Goal: Task Accomplishment & Management: Use online tool/utility

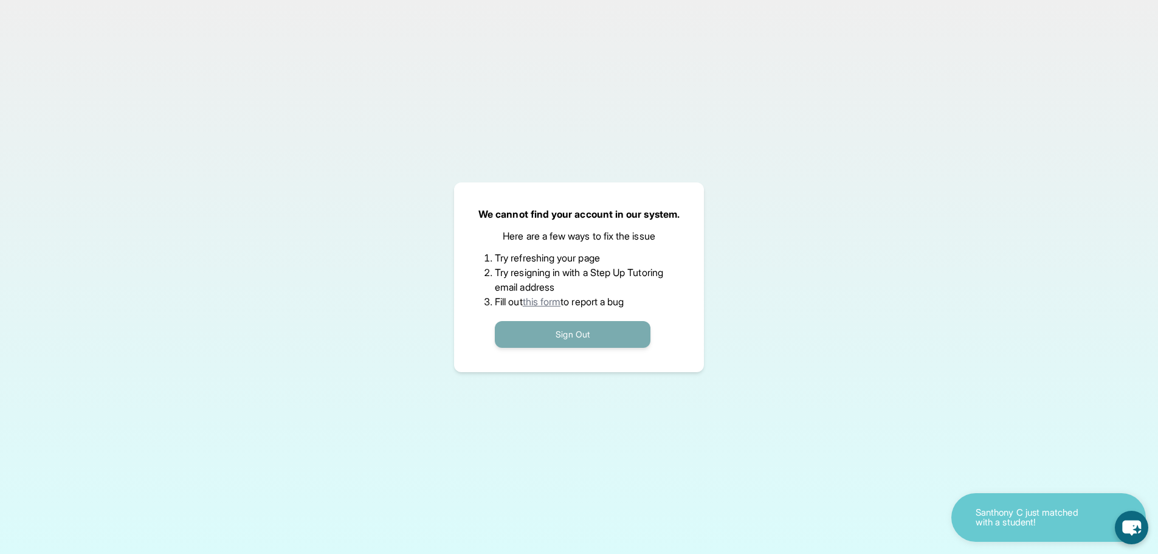
click at [572, 335] on button "Sign Out" at bounding box center [573, 334] width 156 height 27
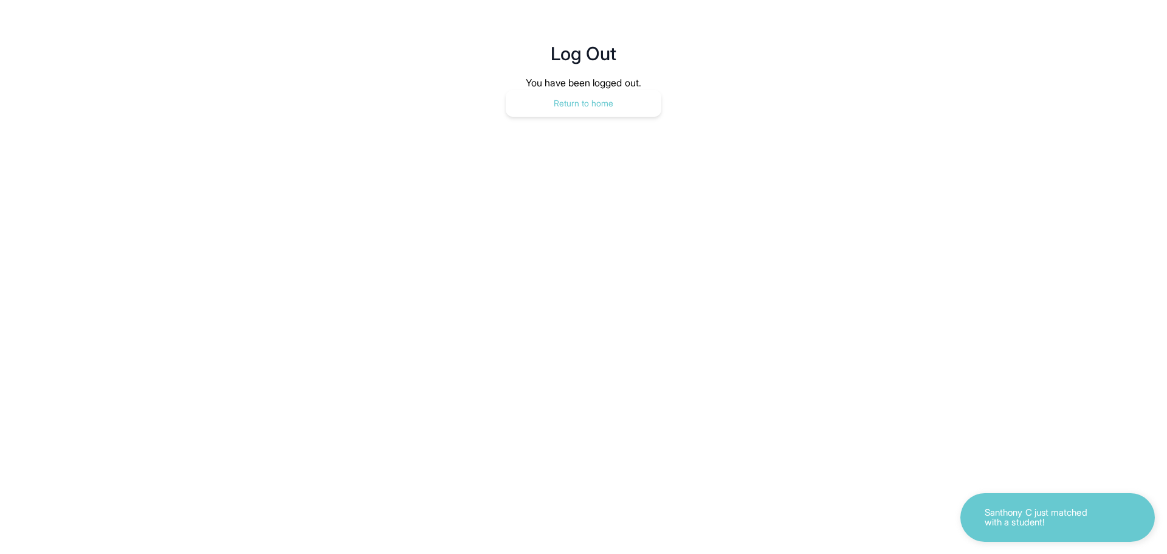
click at [597, 109] on button "Return to home" at bounding box center [584, 103] width 156 height 27
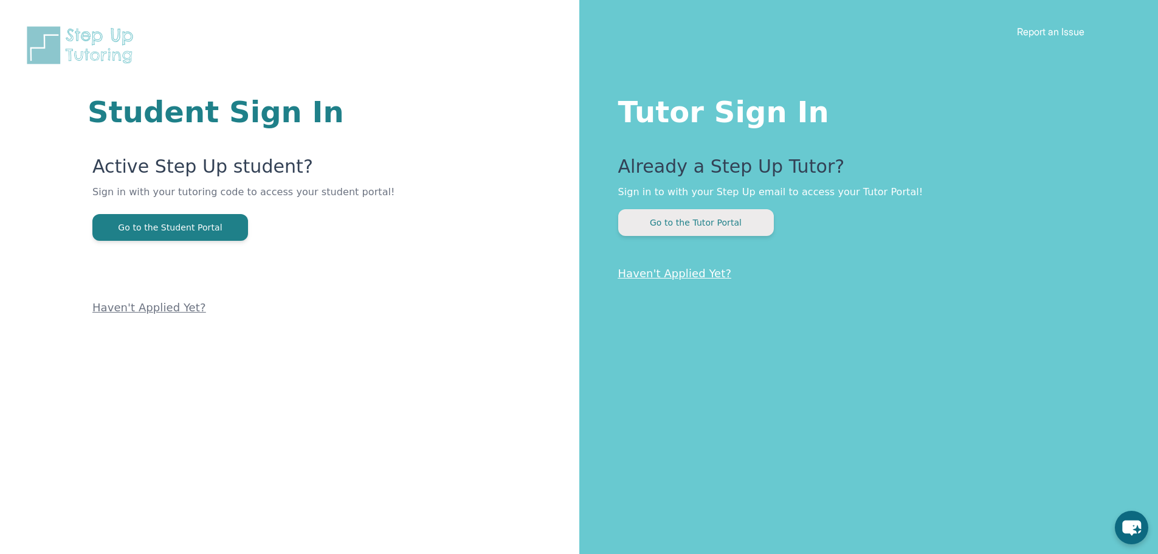
click at [720, 229] on button "Go to the Tutor Portal" at bounding box center [696, 222] width 156 height 27
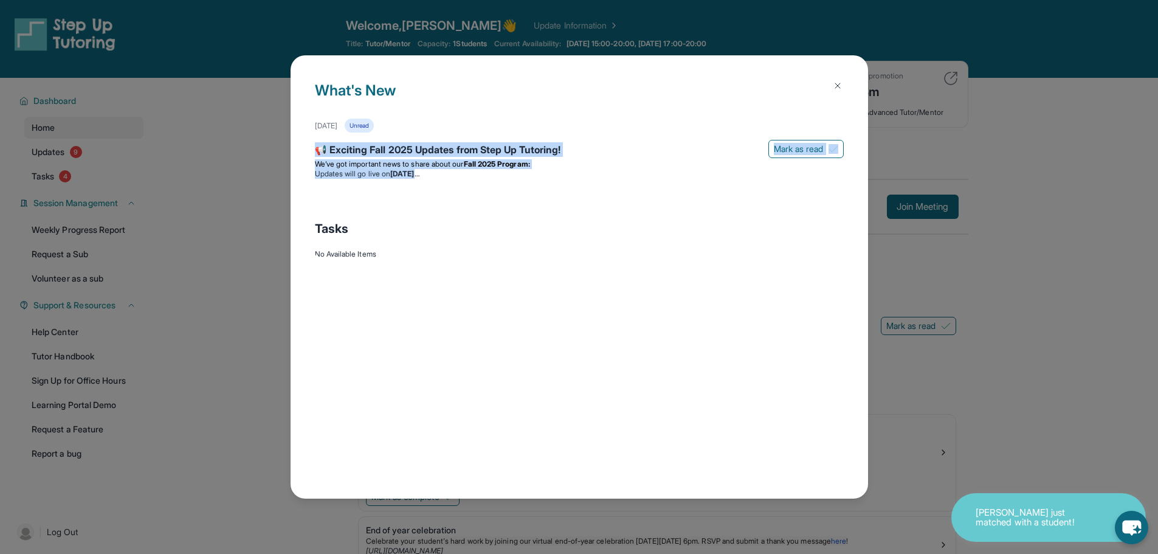
click at [198, 140] on div "What's New August 27th Unread 📢 Exciting Fall 2025 Updates from Step Up Tutorin…" at bounding box center [579, 277] width 1158 height 554
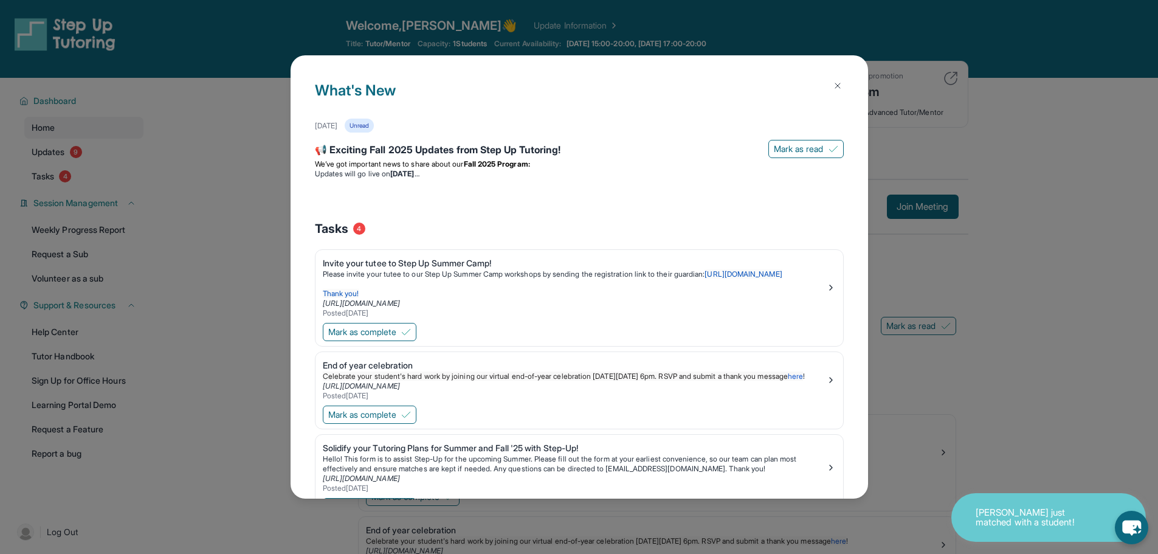
click at [843, 75] on div "What's New August 27th Unread 📢 Exciting Fall 2025 Updates from Step Up Tutorin…" at bounding box center [578, 276] width 577 height 443
click at [831, 91] on button at bounding box center [837, 86] width 24 height 24
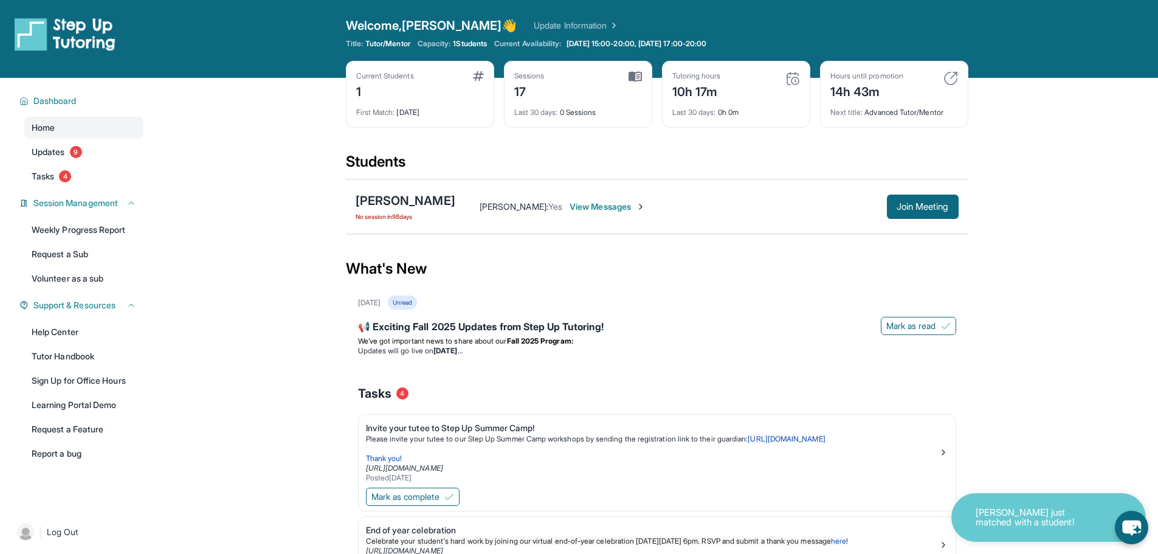
click at [1090, 246] on main "Current Students 1 First Match : 6 months ago Sessions 17 Last 30 days : 0 Sess…" at bounding box center [657, 440] width 1002 height 724
click at [63, 145] on link "Updates 9" at bounding box center [83, 152] width 119 height 22
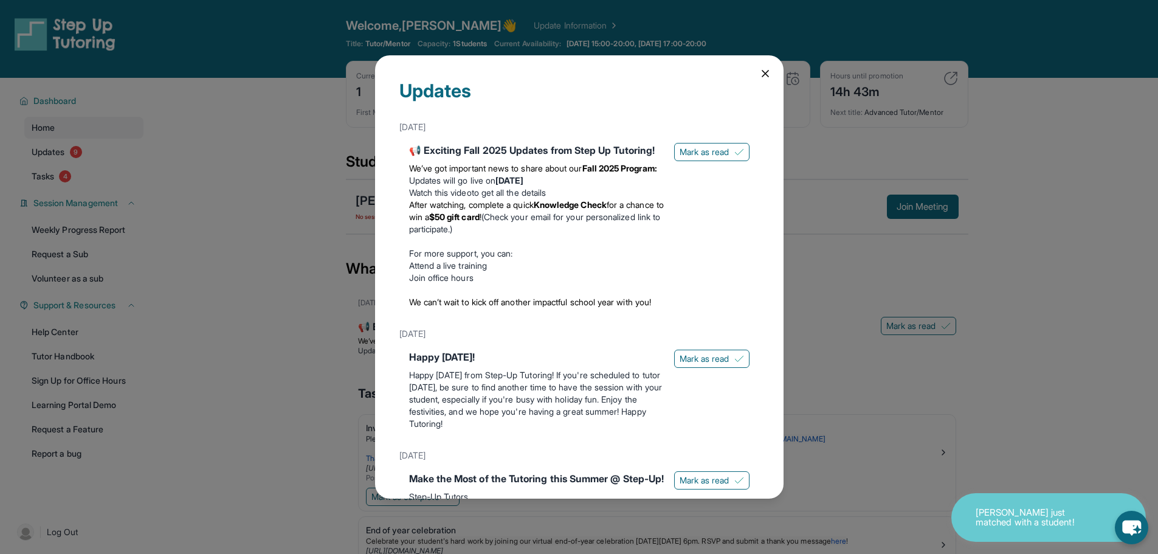
click at [762, 66] on div "Updates August 27th 📢 Exciting Fall 2025 Updates from Step Up Tutoring! We’ve g…" at bounding box center [579, 276] width 408 height 443
click at [759, 72] on icon at bounding box center [765, 73] width 12 height 12
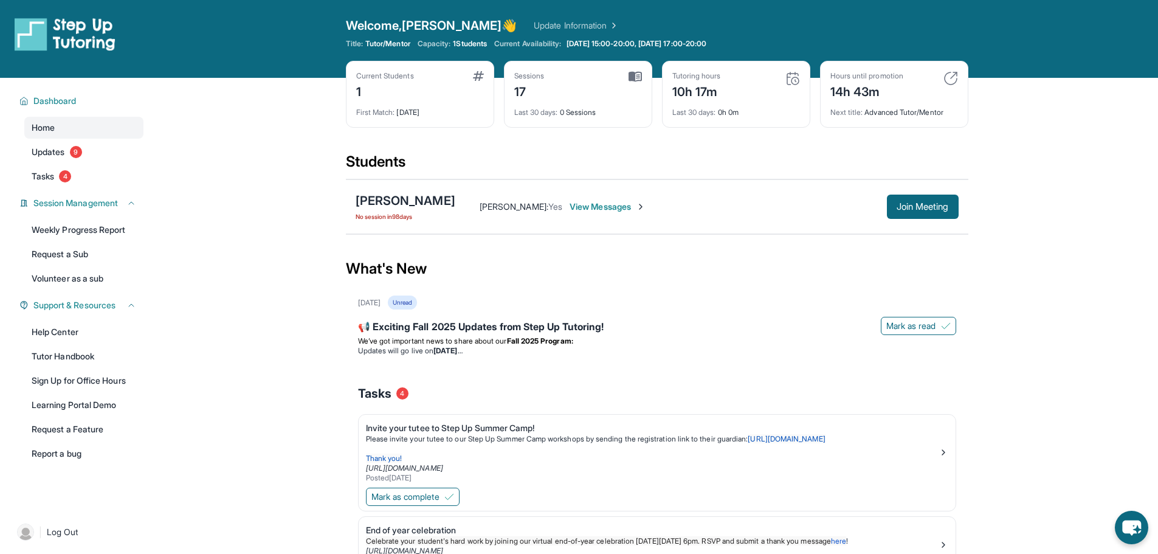
click at [48, 38] on img at bounding box center [65, 34] width 101 height 34
click at [909, 213] on button "Join Meeting" at bounding box center [923, 206] width 72 height 24
